Goal: Navigation & Orientation: Find specific page/section

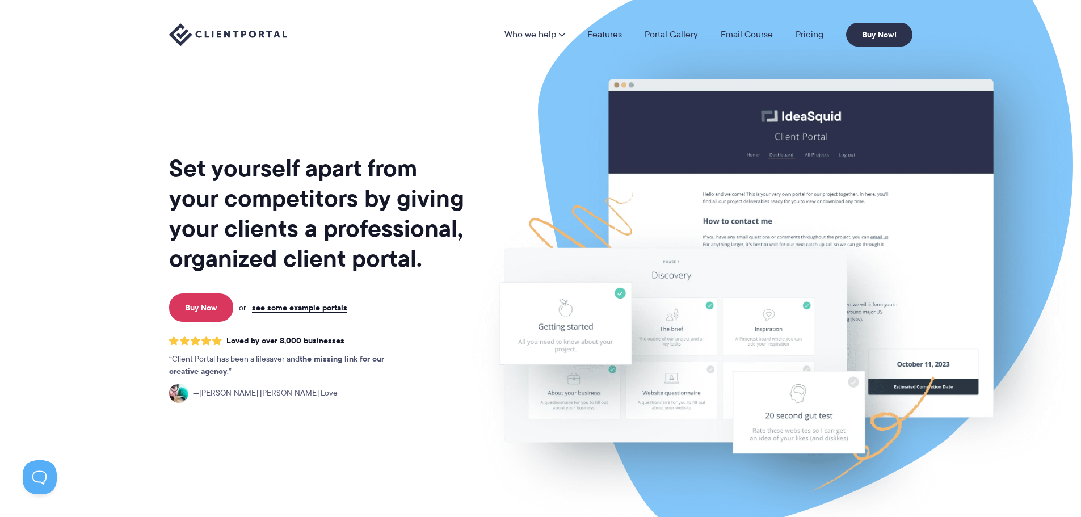
click at [230, 160] on h1 "Set yourself apart from your competitors by giving your clients a professional,…" at bounding box center [317, 213] width 297 height 120
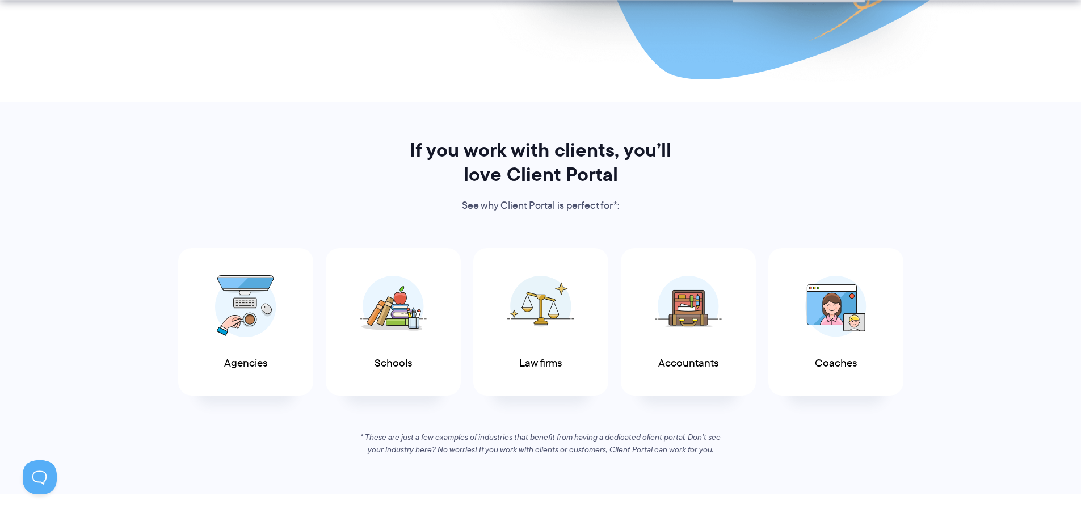
scroll to position [454, 0]
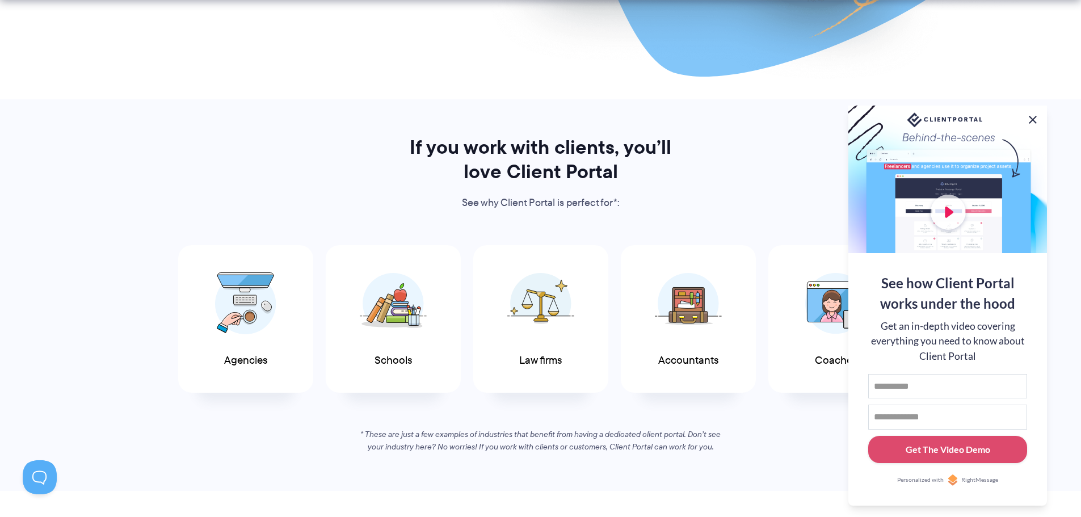
click at [1034, 117] on button at bounding box center [1033, 120] width 14 height 14
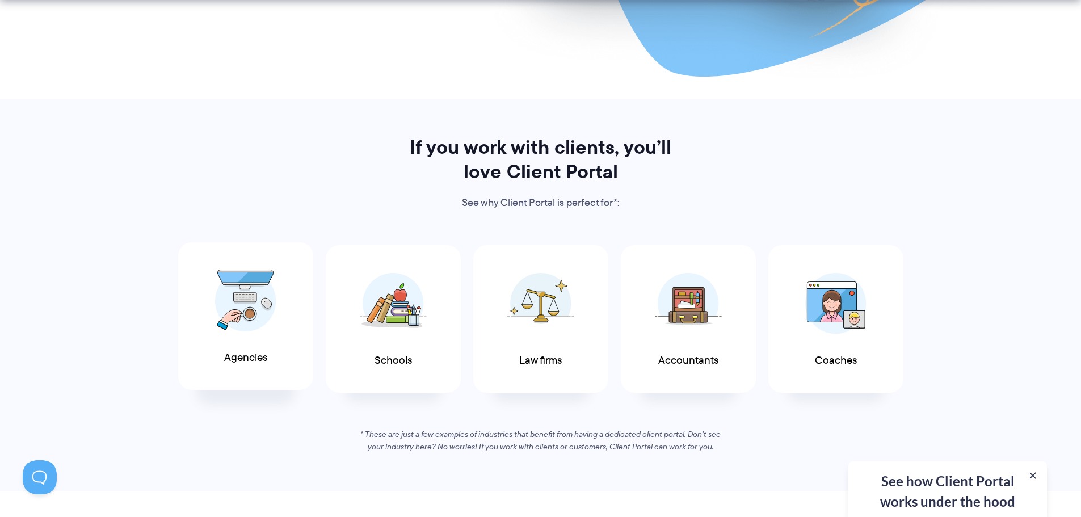
click at [251, 303] on img at bounding box center [245, 301] width 61 height 62
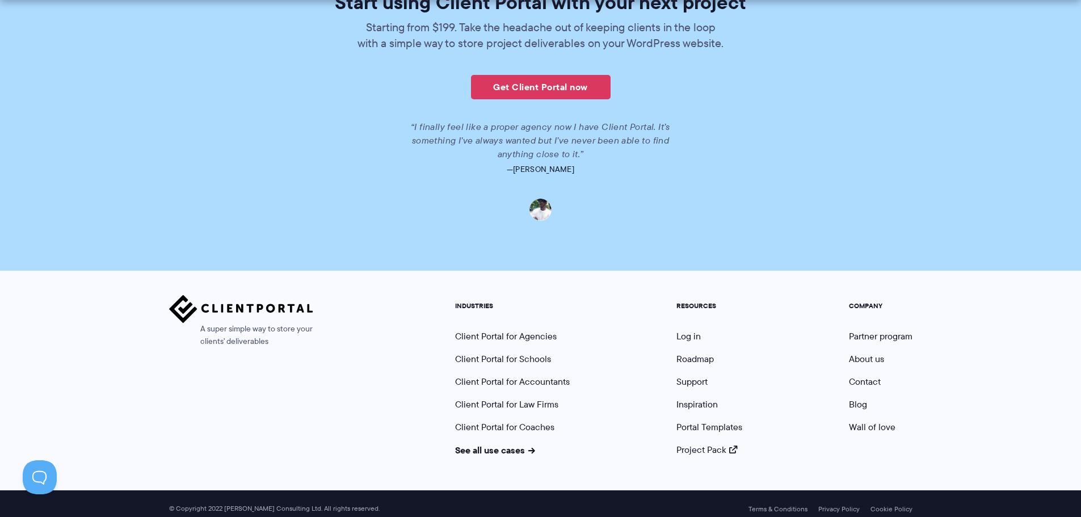
scroll to position [2621, 0]
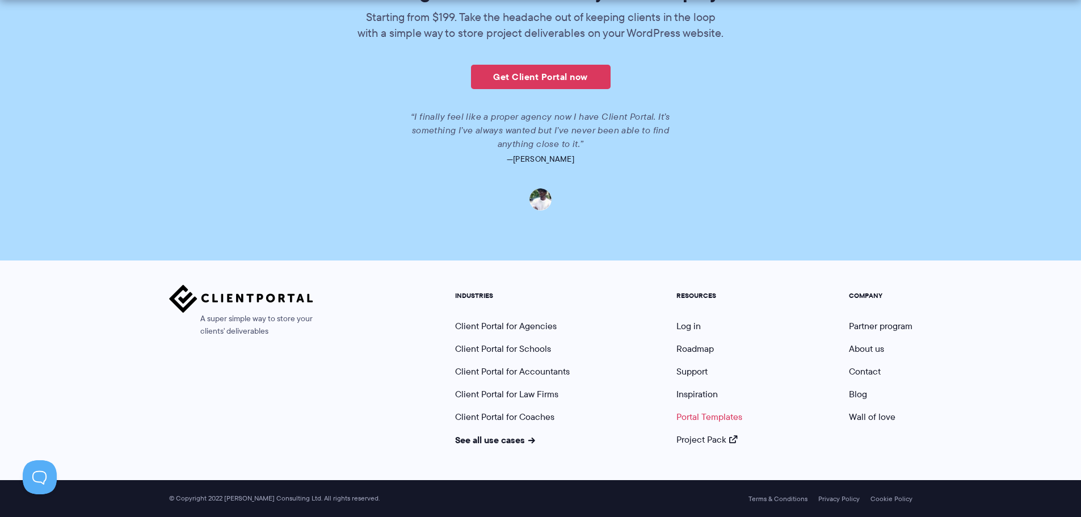
click at [715, 420] on link "Portal Templates" at bounding box center [710, 416] width 66 height 13
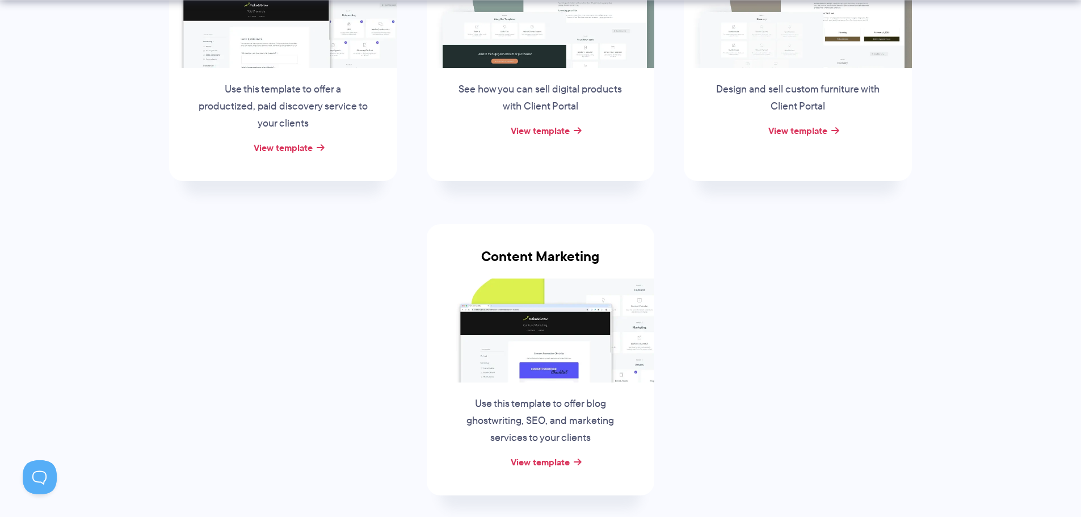
scroll to position [341, 0]
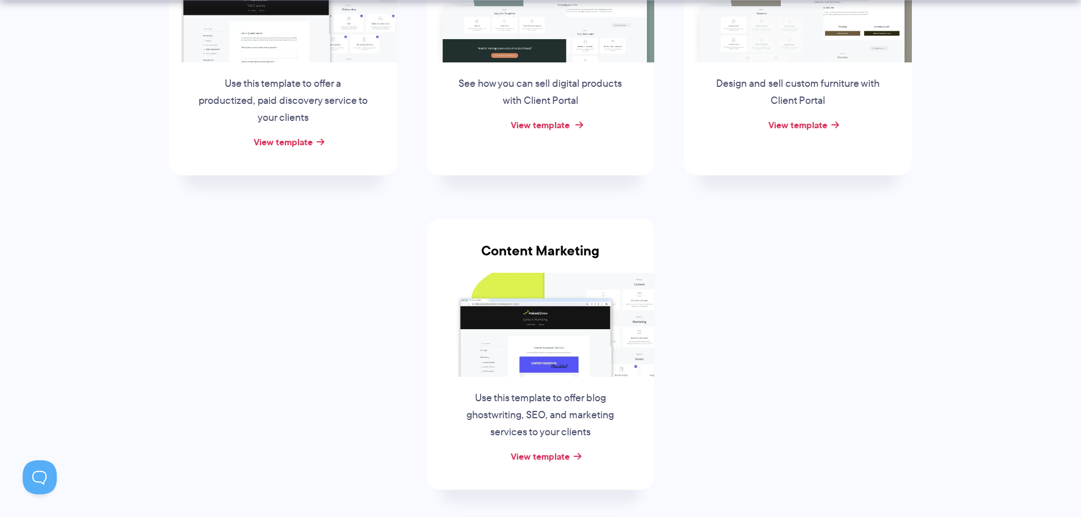
click at [546, 128] on link "View template" at bounding box center [540, 125] width 59 height 14
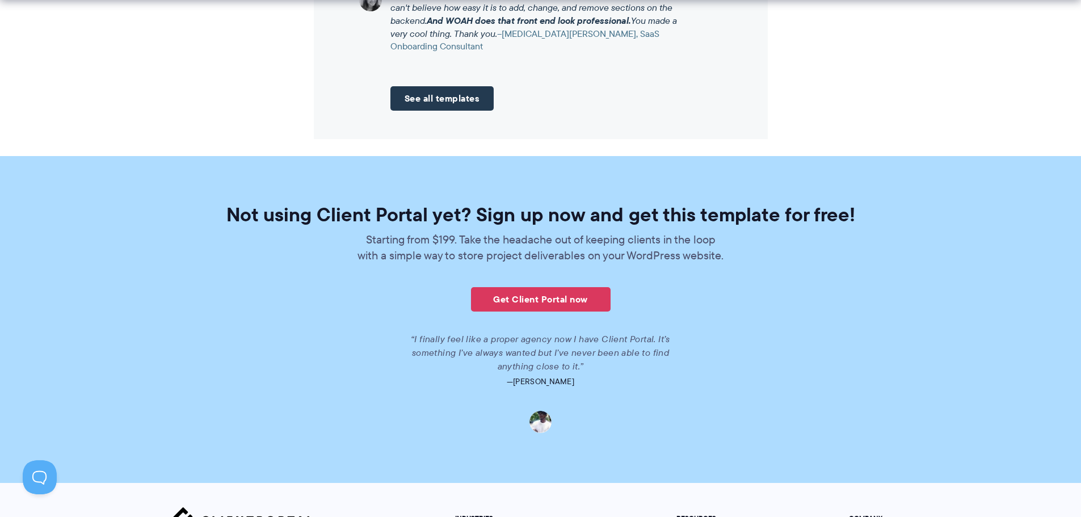
scroll to position [1419, 0]
click at [458, 98] on link "See all templates" at bounding box center [443, 98] width 104 height 24
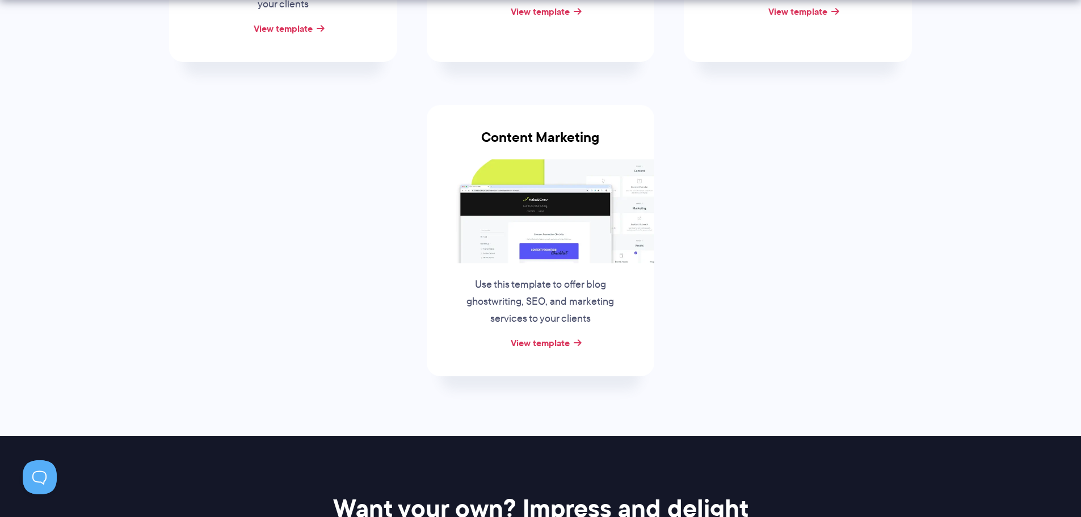
scroll to position [511, 0]
